Goal: Information Seeking & Learning: Find specific fact

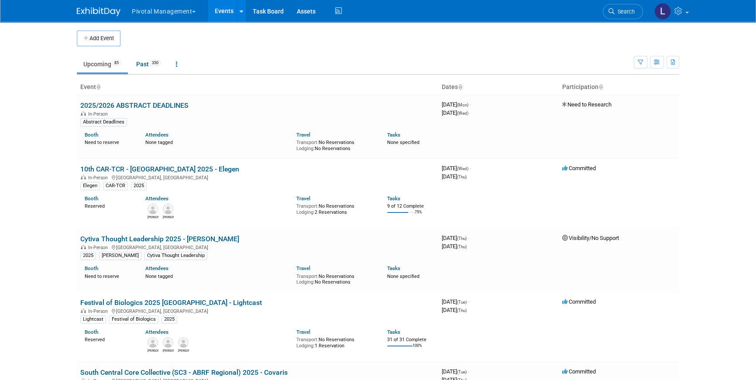
click at [626, 13] on span "Search" at bounding box center [625, 11] width 20 height 7
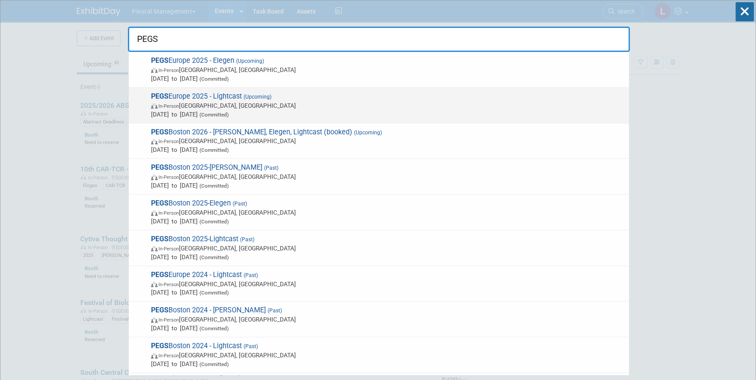
type input "PEGS"
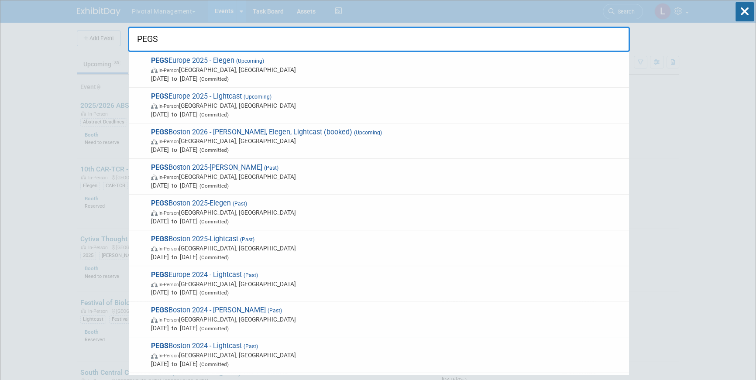
click at [364, 111] on span "[DATE] to [DATE] (Committed)" at bounding box center [388, 114] width 474 height 9
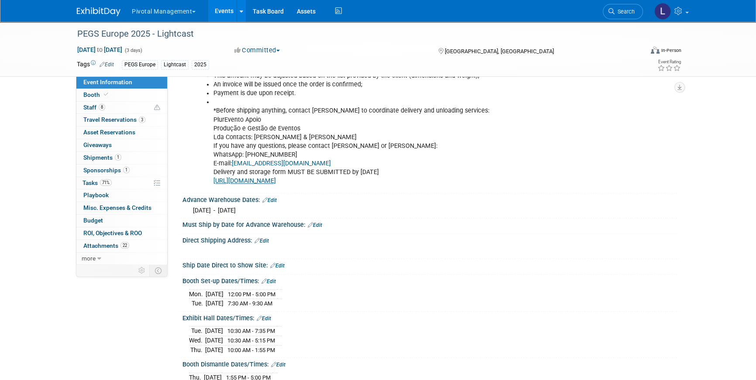
scroll to position [1508, 0]
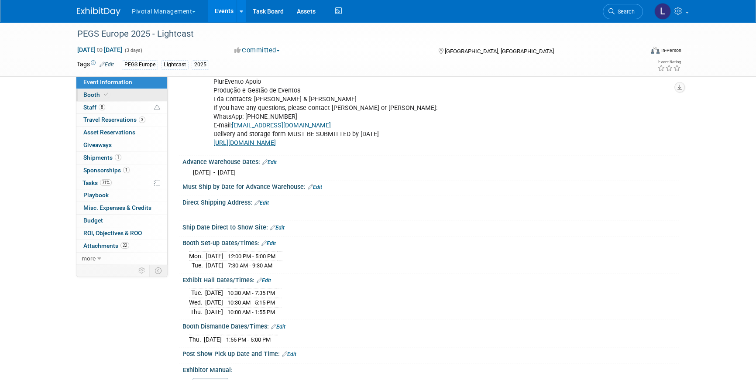
click at [89, 93] on span "Booth" at bounding box center [96, 94] width 27 height 7
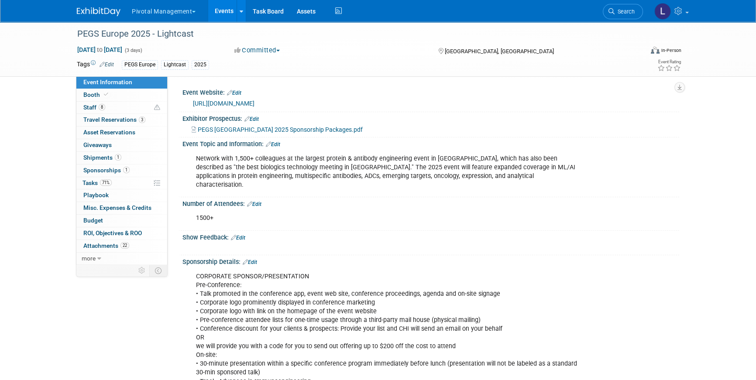
select select "Yes"
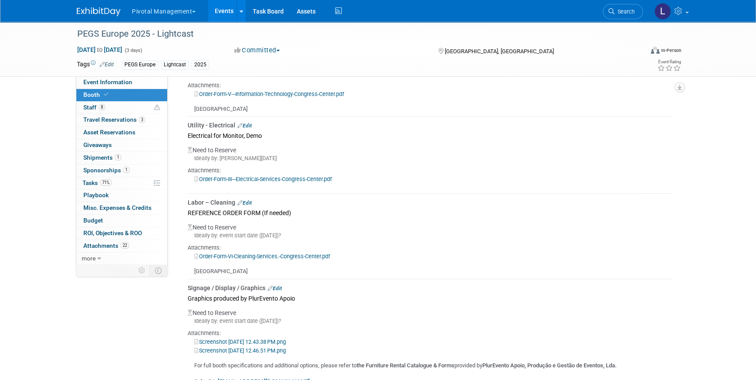
scroll to position [1156, 0]
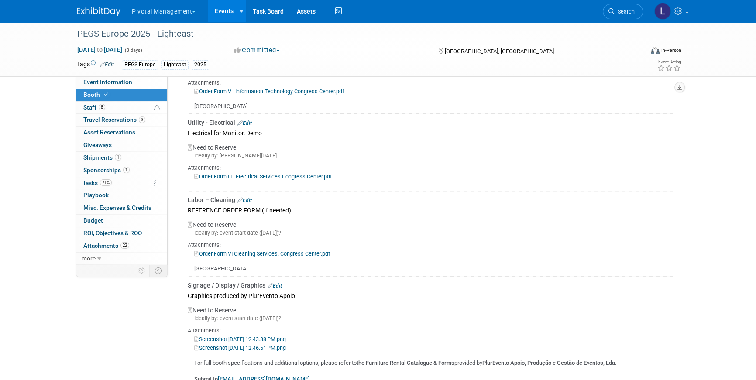
click at [296, 173] on link "Order-Form-III---Electrical-Services-Congress-Center.pdf" at bounding box center [263, 176] width 138 height 7
click at [130, 77] on link "Event Information" at bounding box center [121, 82] width 91 height 12
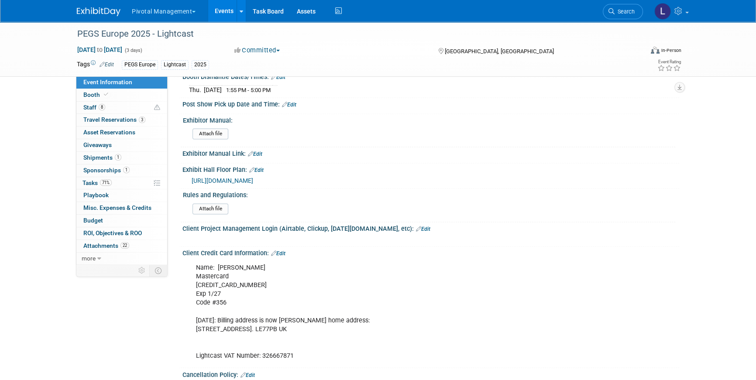
scroll to position [1796, 0]
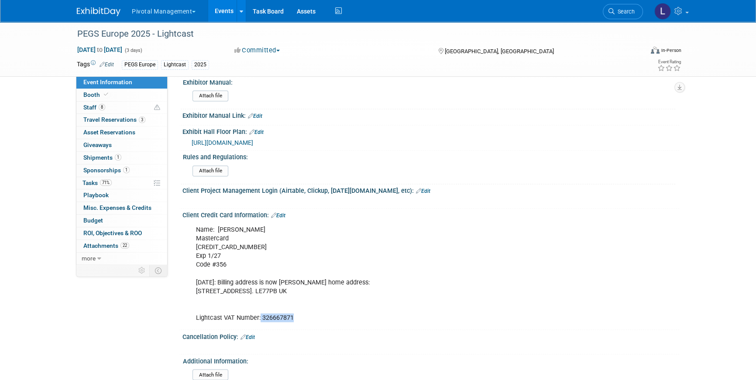
drag, startPoint x: 260, startPoint y: 303, endPoint x: 294, endPoint y: 302, distance: 34.1
click at [294, 302] on div "Name: Scott Brouilette Mastercard 5563 1409 6604 3335 Exp 1/27 Code #356 3/3/25…" at bounding box center [386, 273] width 393 height 105
drag, startPoint x: 261, startPoint y: 303, endPoint x: 294, endPoint y: 304, distance: 33.6
click at [294, 304] on div "Name: Scott Brouilette Mastercard 5563 1409 6604 3335 Exp 1/27 Code #356 3/3/25…" at bounding box center [386, 273] width 393 height 105
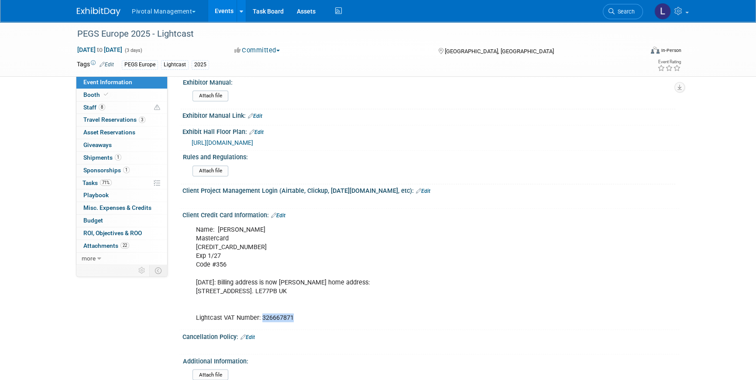
drag, startPoint x: 295, startPoint y: 303, endPoint x: 262, endPoint y: 302, distance: 32.8
click at [262, 302] on div "Name: Scott Brouilette Mastercard 5563 1409 6604 3335 Exp 1/27 Code #356 3/3/25…" at bounding box center [386, 273] width 393 height 105
copy div "326667871"
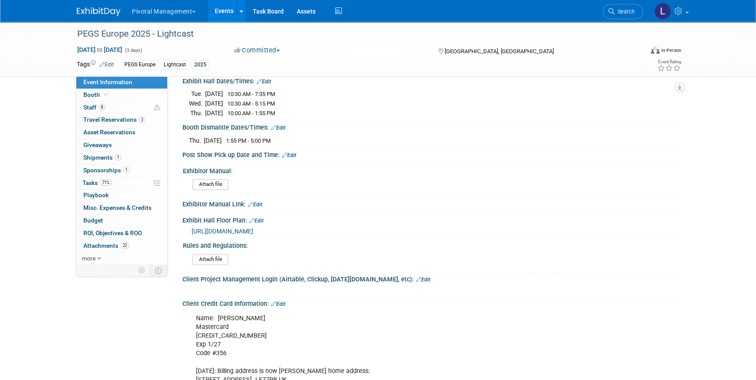
scroll to position [1704, 0]
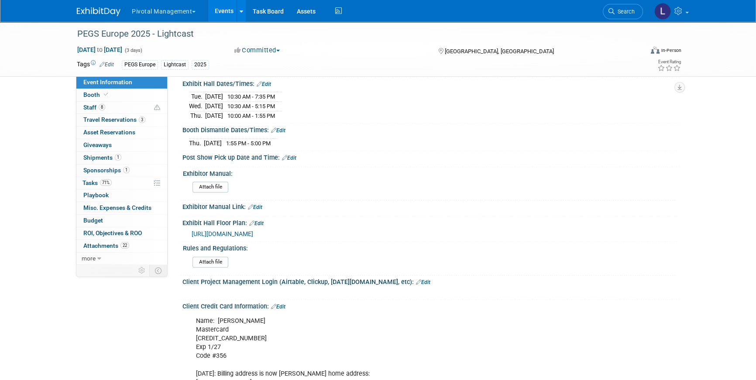
click at [253, 231] on span "https://www.intheorious.com/chi/pub/pge2025b_pub/" at bounding box center [223, 234] width 62 height 7
click at [102, 182] on span "71%" at bounding box center [106, 182] width 12 height 7
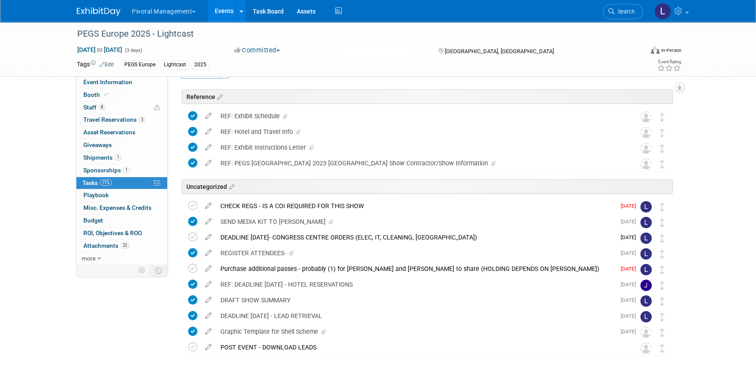
scroll to position [52, 0]
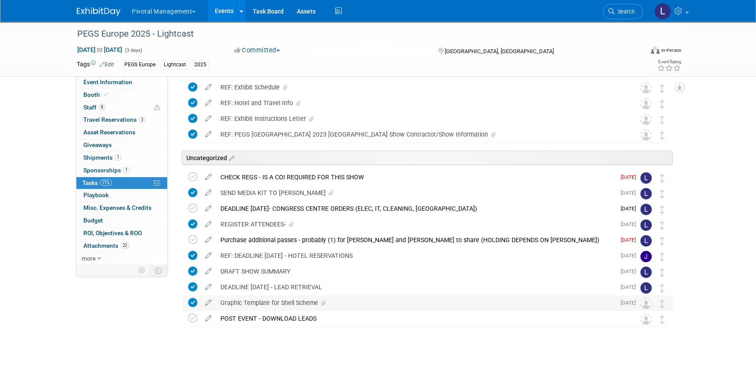
click at [257, 304] on div "Graphic Template for Shell Scheme" at bounding box center [415, 303] width 399 height 15
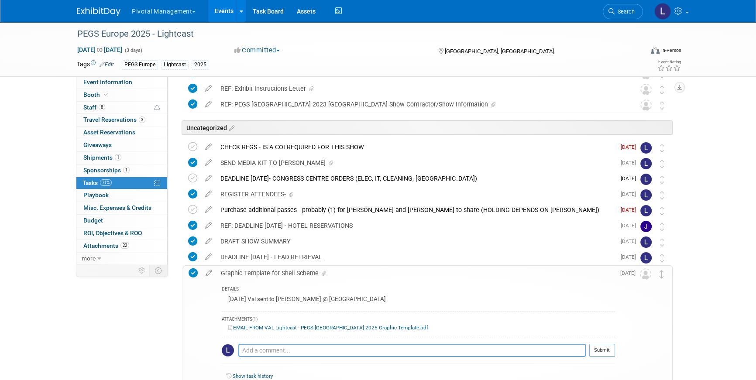
scroll to position [166, 0]
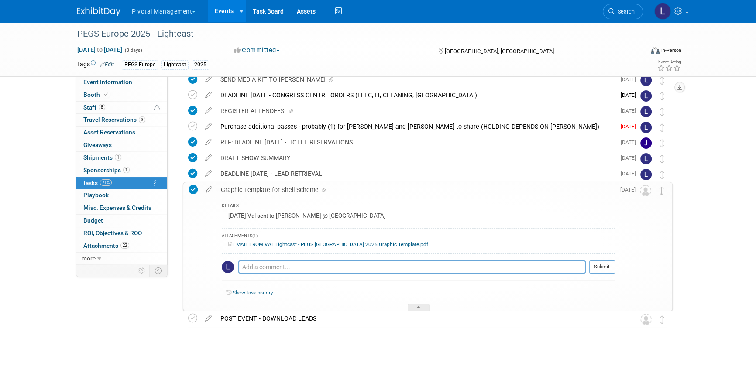
click at [277, 246] on link "EMAIL FROM VAL Lightcast - PEGS Europe 2025 Graphic Template.pdf" at bounding box center [328, 244] width 200 height 6
